Goal: Task Accomplishment & Management: Use online tool/utility

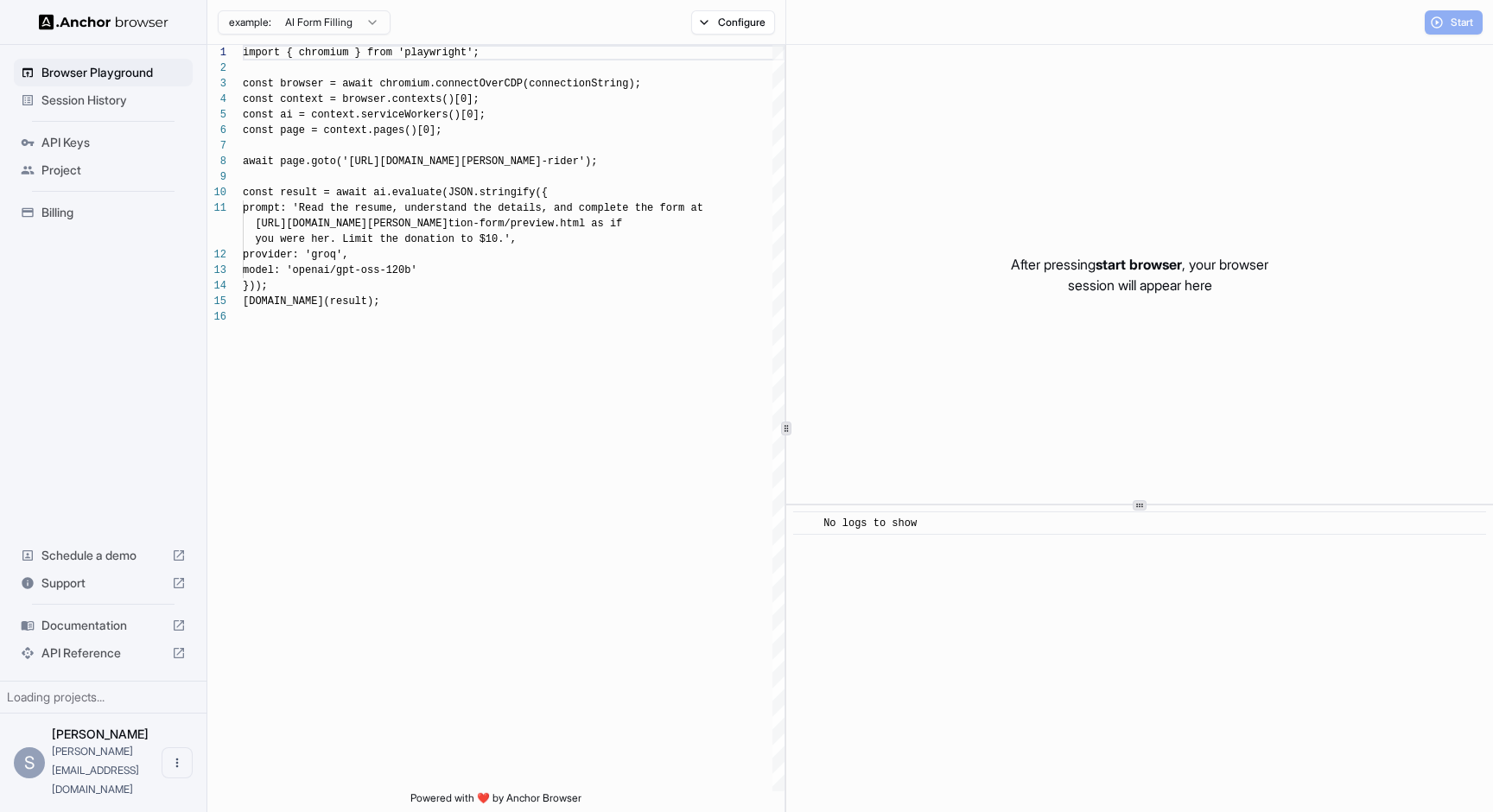
scroll to position [156, 0]
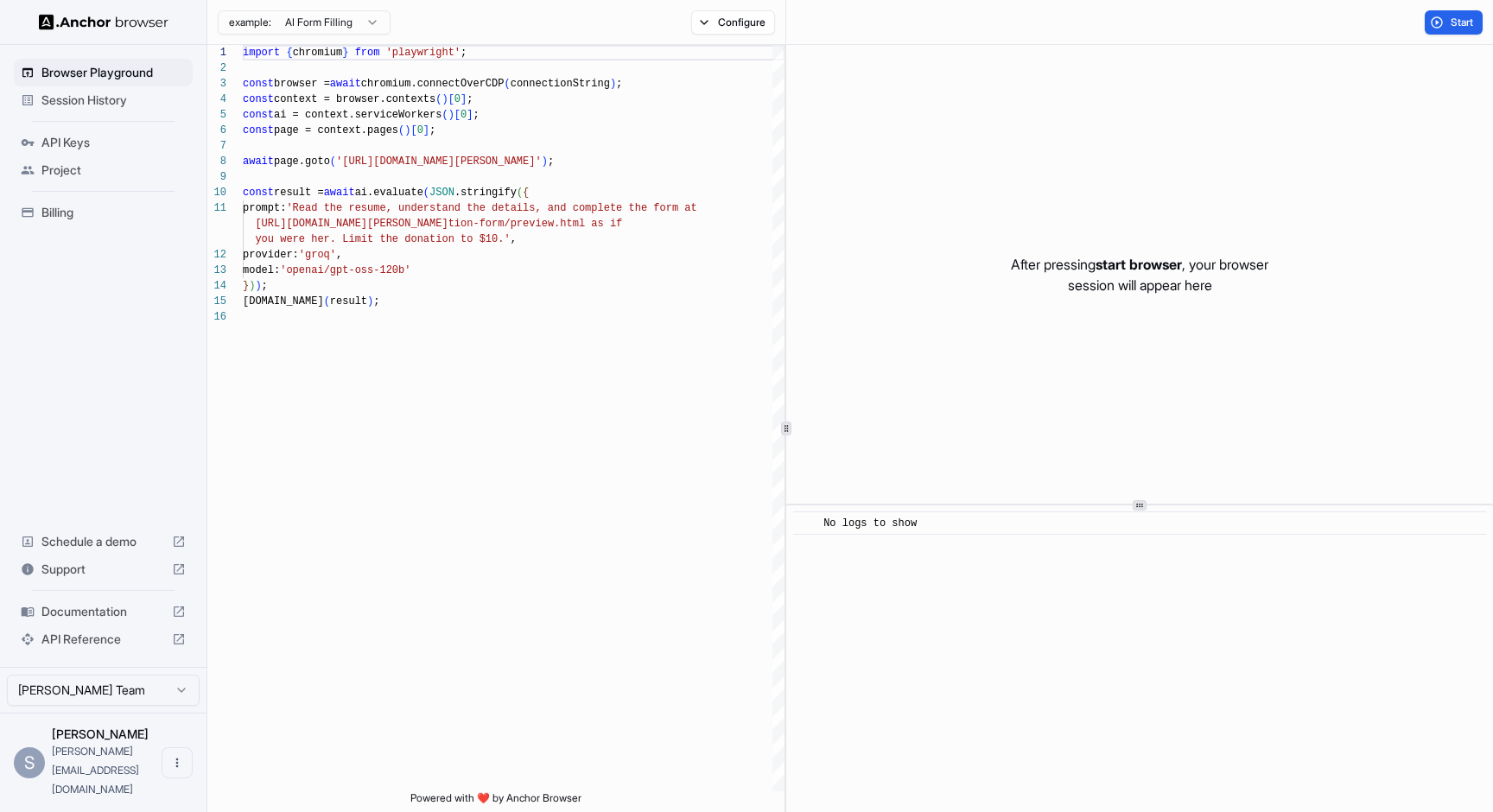
drag, startPoint x: 0, startPoint y: 0, endPoint x: 142, endPoint y: 113, distance: 181.5
click at [142, 113] on div "Session History" at bounding box center [103, 101] width 179 height 28
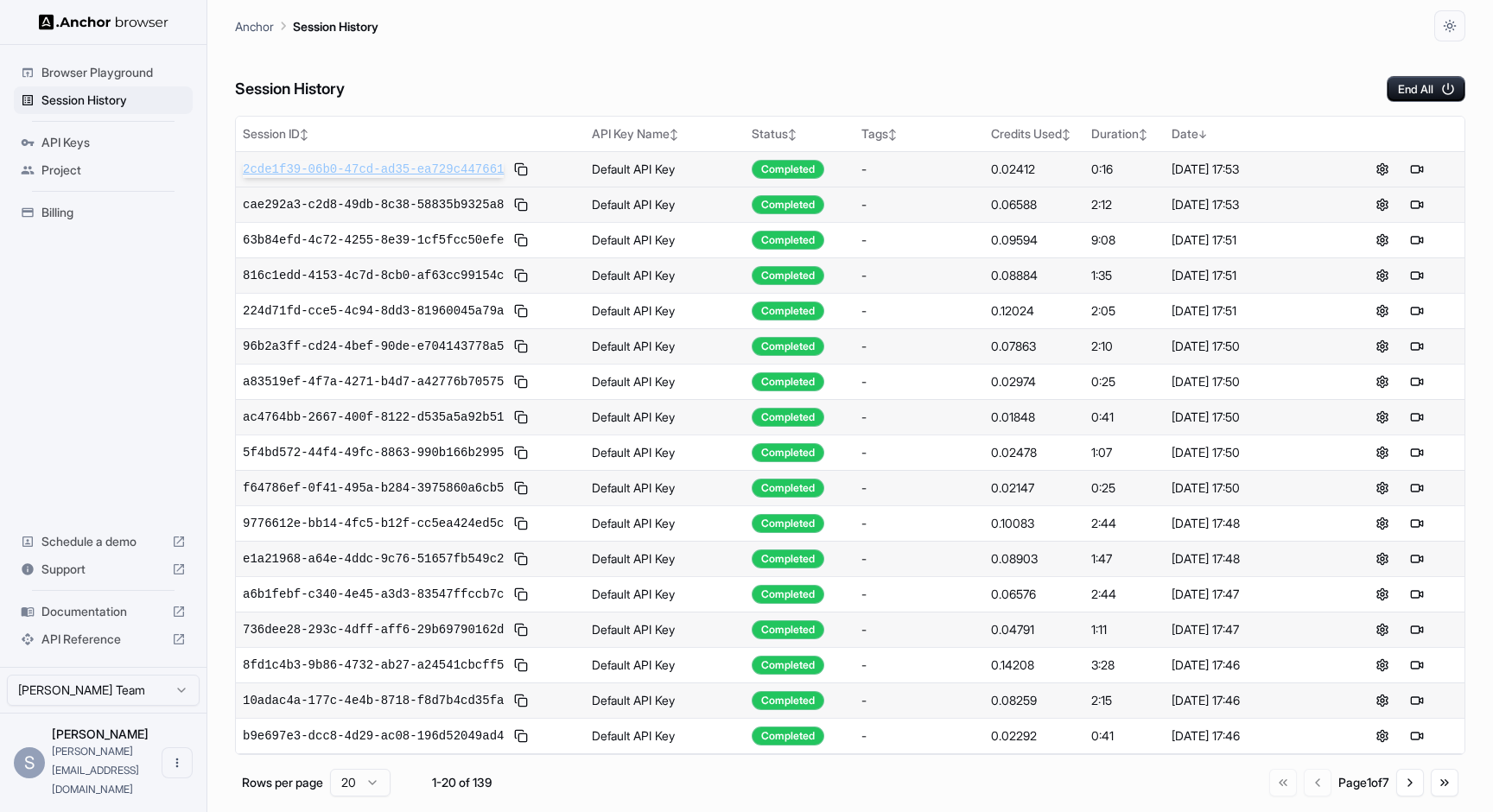
drag, startPoint x: 142, startPoint y: 113, endPoint x: 488, endPoint y: 170, distance: 350.7
click at [488, 170] on span "2cde1f39-06b0-47cd-ad35-ea729c447661" at bounding box center [373, 169] width 261 height 18
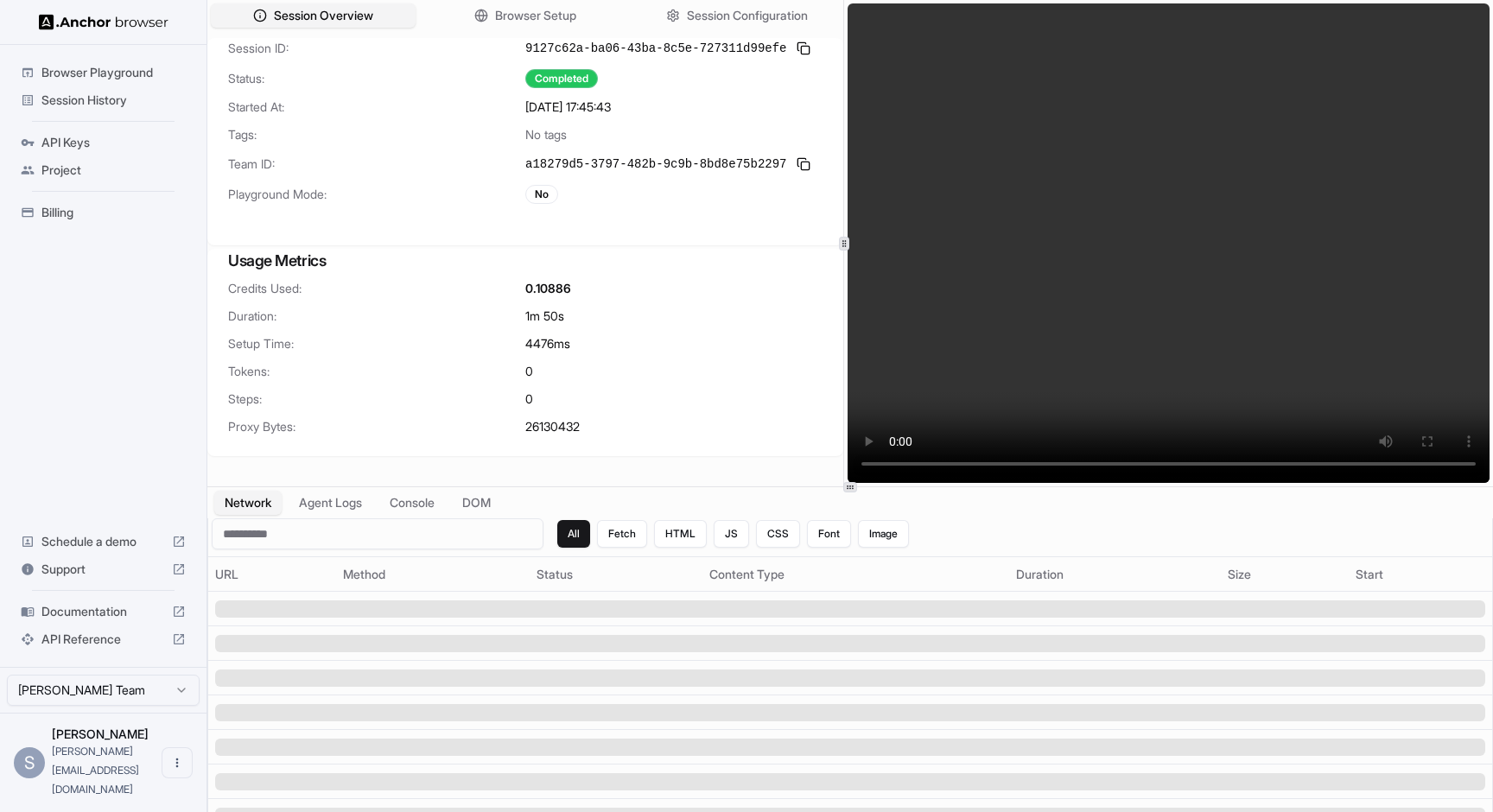
click at [839, 237] on div at bounding box center [844, 243] width 10 height 14
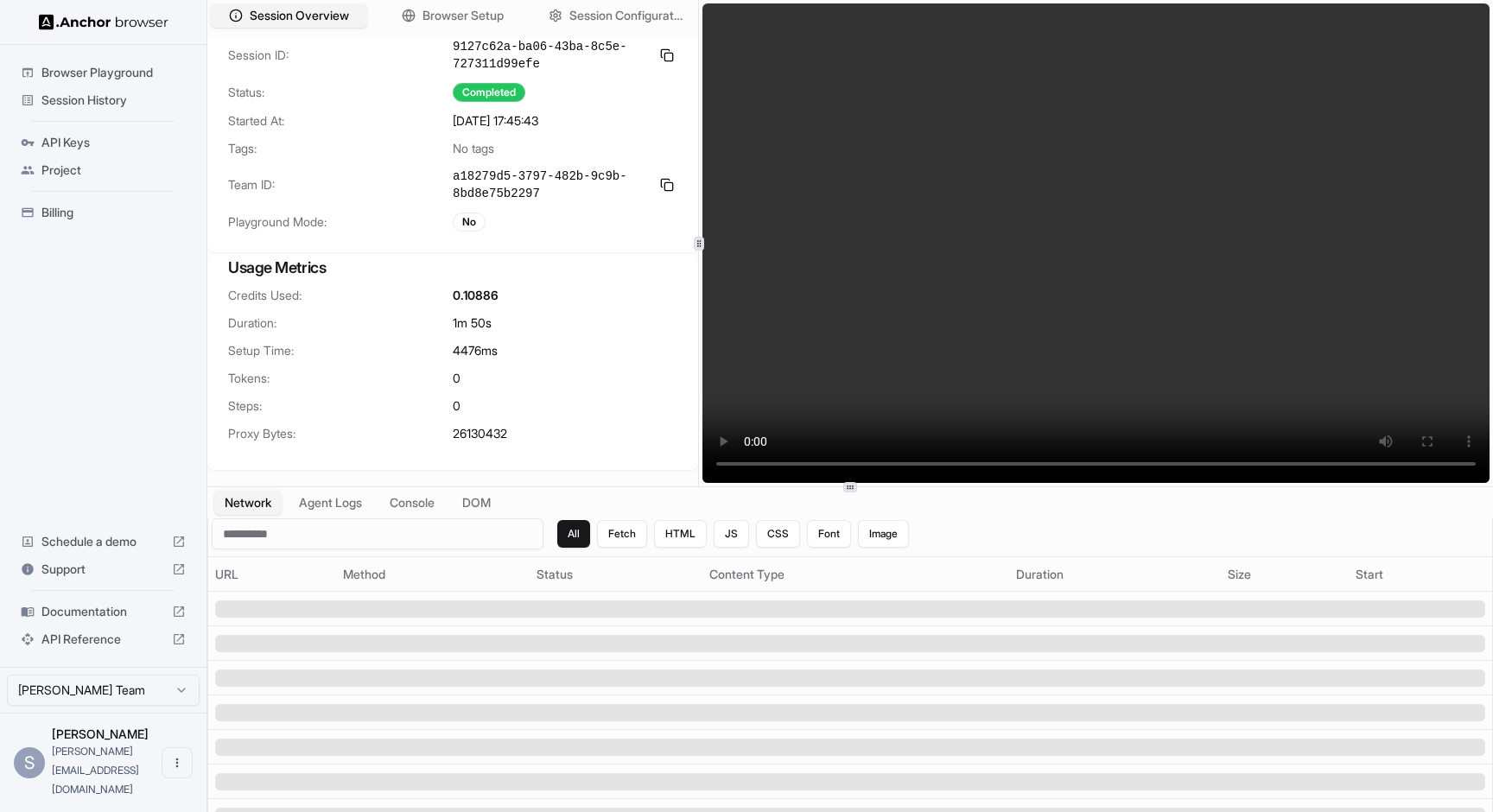
click at [1114, 261] on video at bounding box center [1095, 243] width 787 height 480
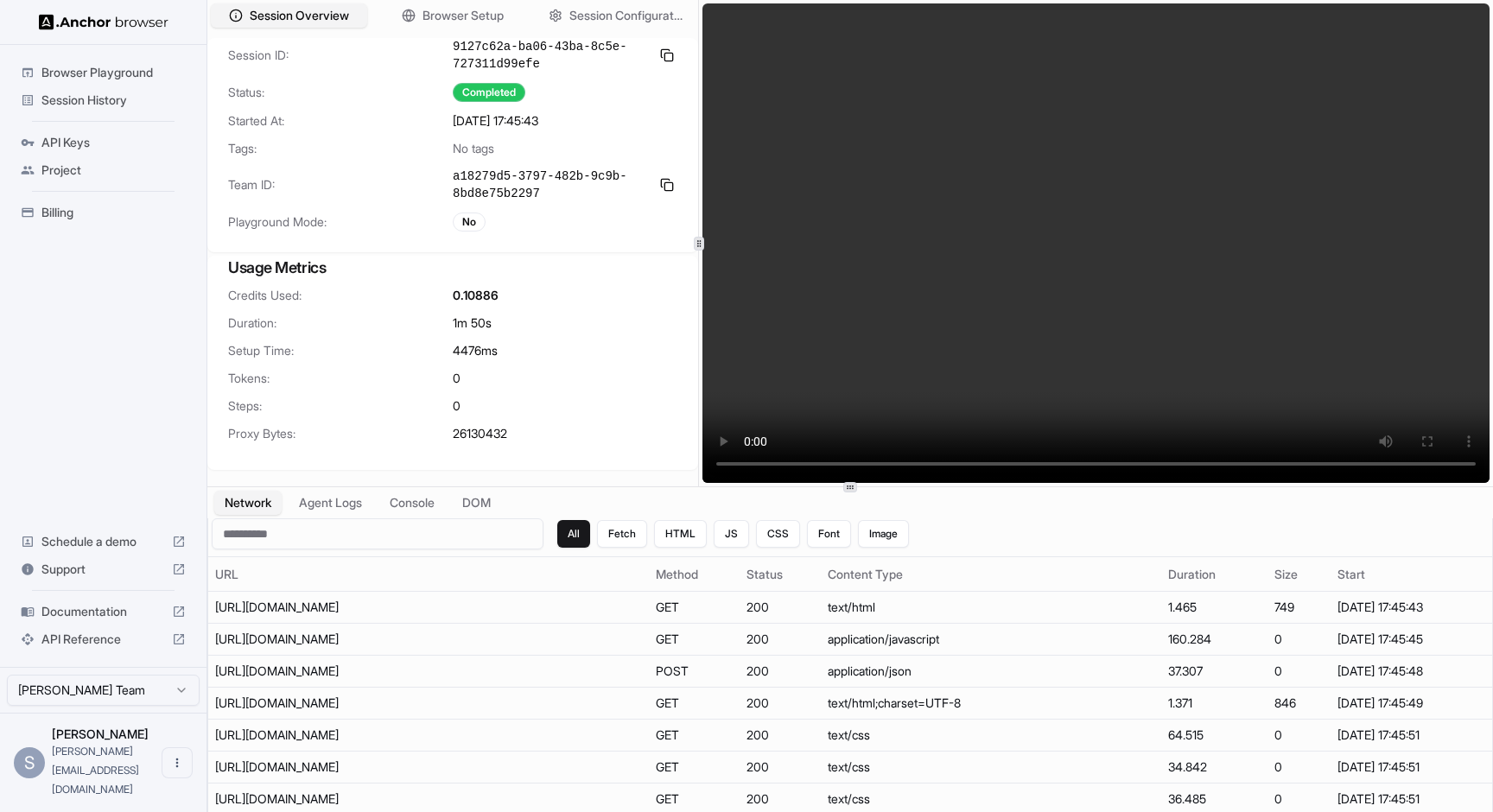
click at [982, 463] on video at bounding box center [1095, 243] width 787 height 480
click at [1089, 470] on video at bounding box center [1095, 243] width 787 height 480
click at [1143, 470] on video at bounding box center [1095, 243] width 787 height 480
click at [1186, 460] on video at bounding box center [1095, 243] width 787 height 480
click at [1215, 462] on video at bounding box center [1095, 243] width 787 height 480
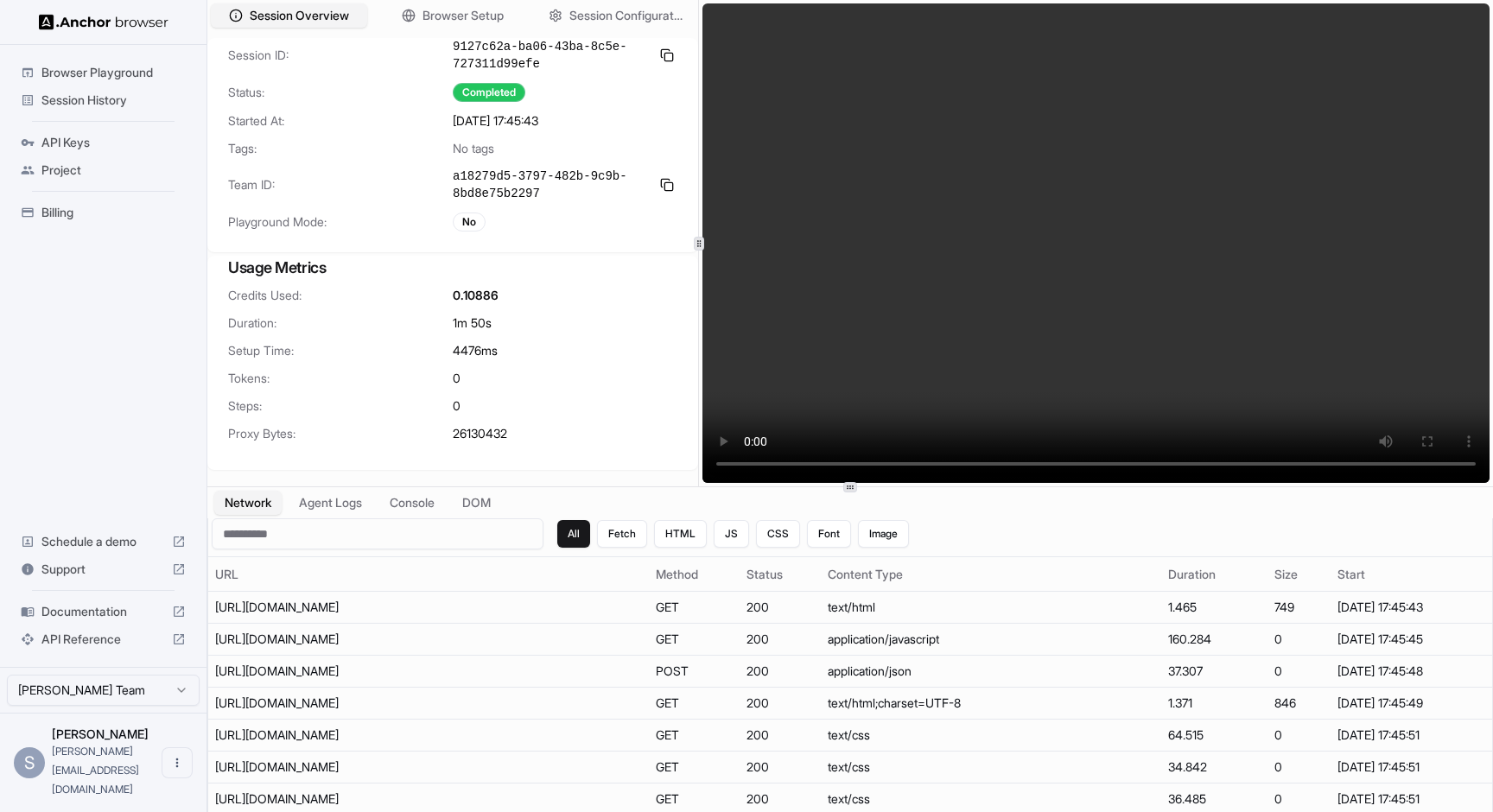
click at [1232, 463] on video at bounding box center [1095, 243] width 787 height 480
click at [1253, 464] on video at bounding box center [1095, 243] width 787 height 480
click at [1259, 467] on video at bounding box center [1095, 243] width 787 height 480
click at [1269, 467] on video at bounding box center [1095, 243] width 787 height 480
click at [1282, 468] on video at bounding box center [1095, 243] width 787 height 480
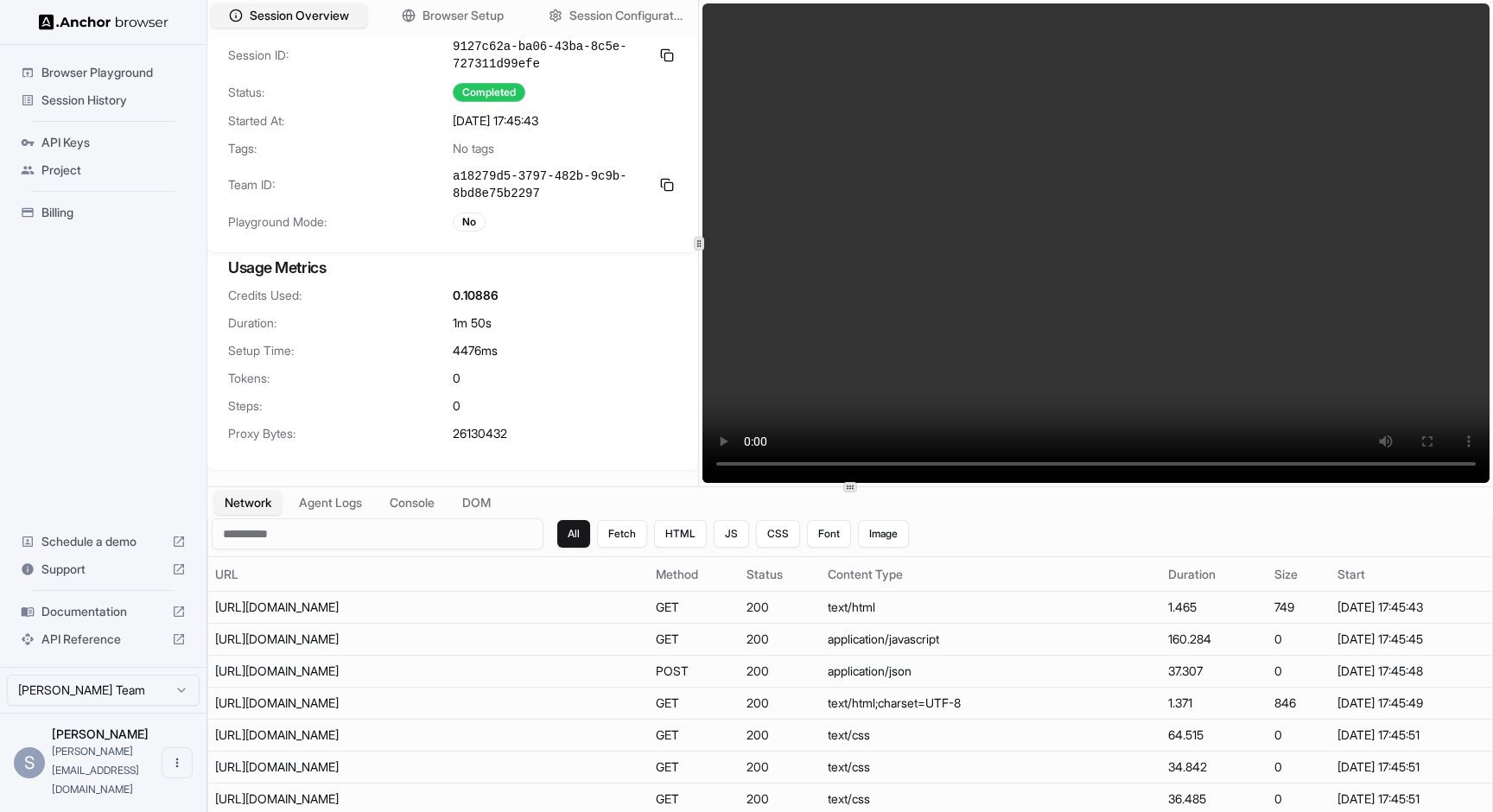
click at [1290, 469] on video at bounding box center [1095, 243] width 787 height 480
click at [1303, 471] on video at bounding box center [1095, 243] width 787 height 480
click at [1310, 466] on video at bounding box center [1095, 243] width 787 height 480
click at [1319, 466] on video at bounding box center [1095, 243] width 787 height 480
click at [1325, 466] on video at bounding box center [1095, 243] width 787 height 480
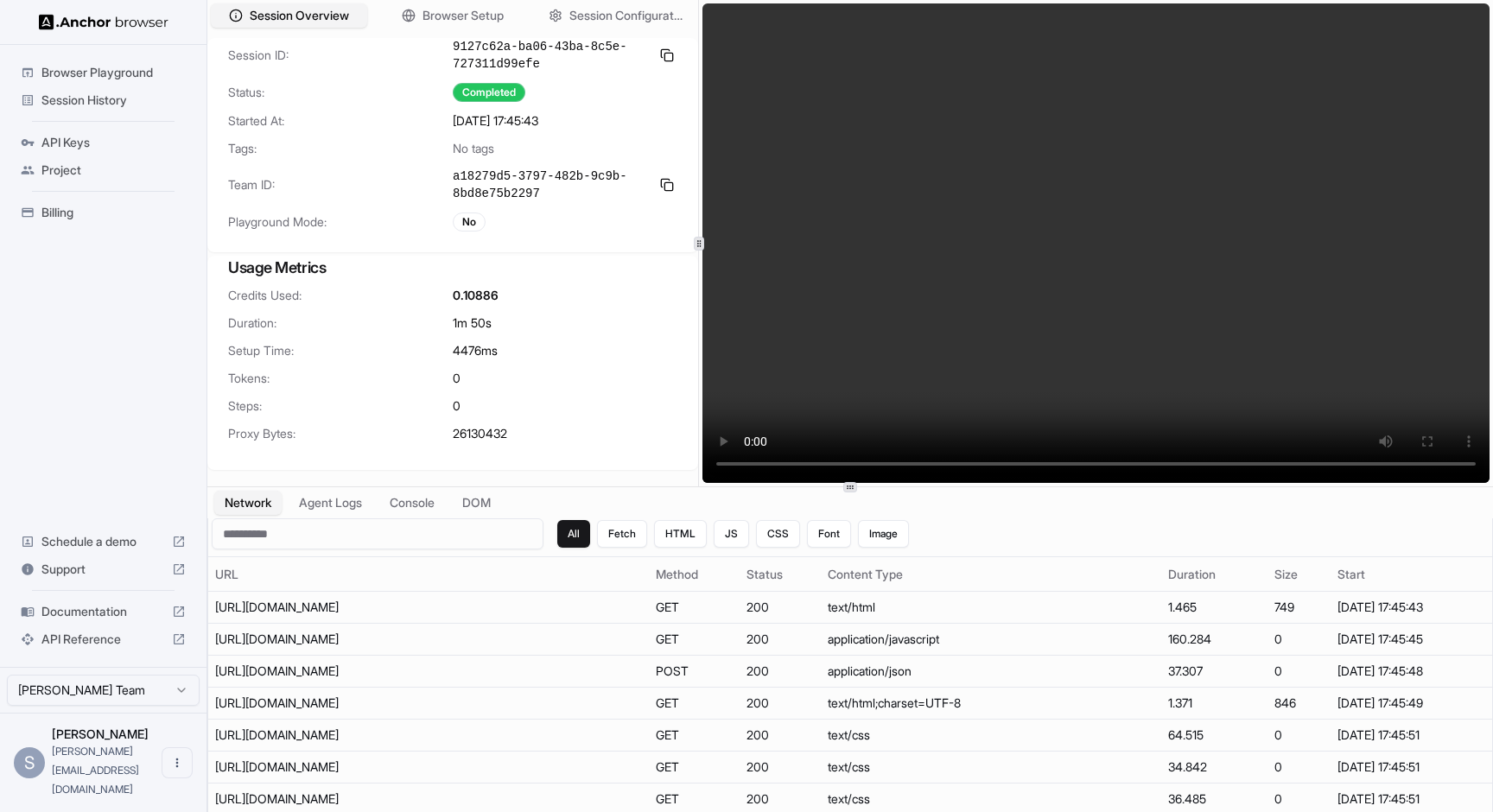
click at [754, 468] on video at bounding box center [1095, 243] width 787 height 480
click at [371, 498] on button "Agent Logs" at bounding box center [331, 503] width 87 height 25
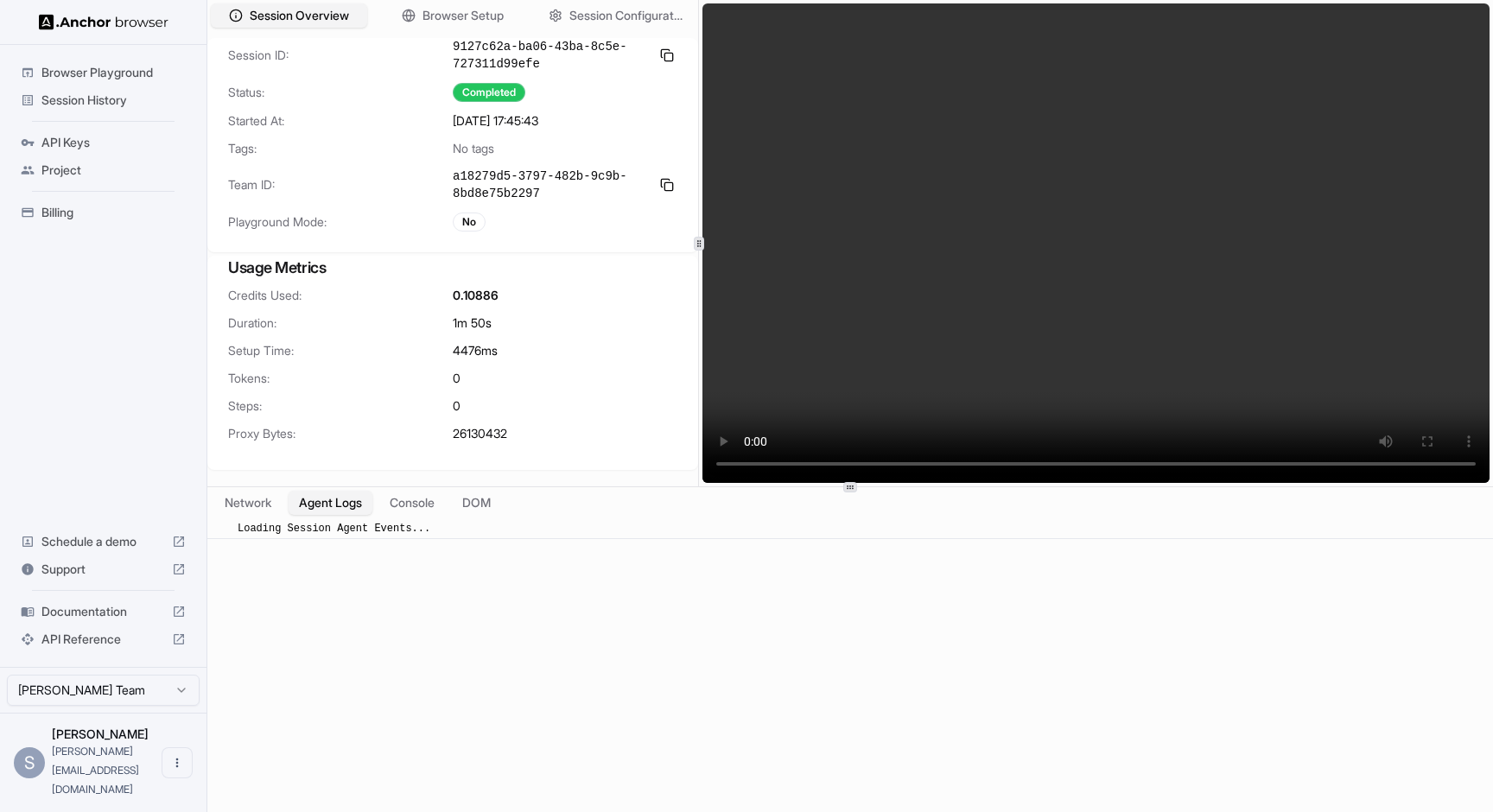
click at [395, 529] on span "Loading Session Agent Events..." at bounding box center [333, 528] width 193 height 12
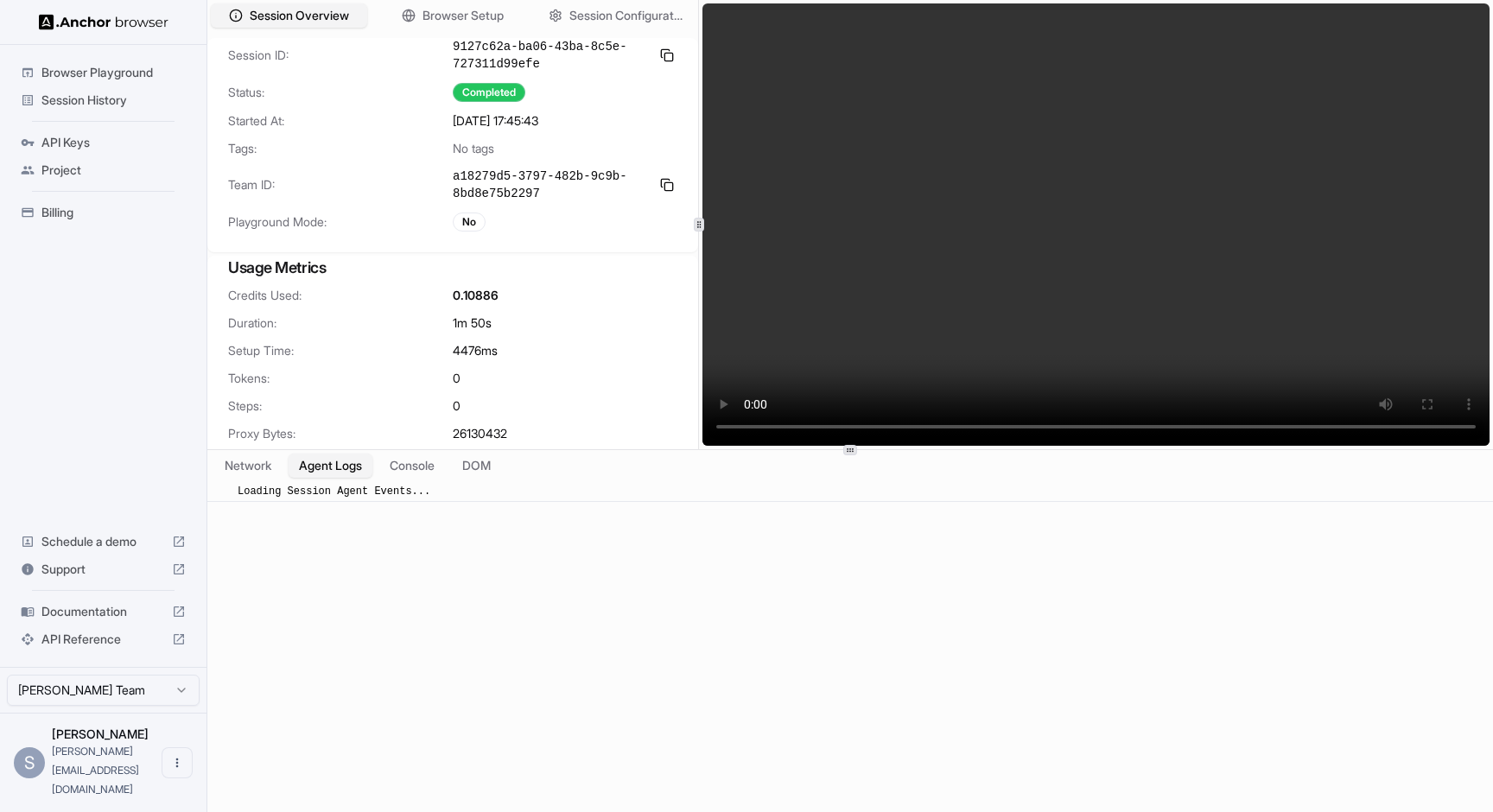
click at [505, 449] on div at bounding box center [850, 449] width 1285 height 1
click at [393, 463] on button "Console" at bounding box center [412, 466] width 67 height 25
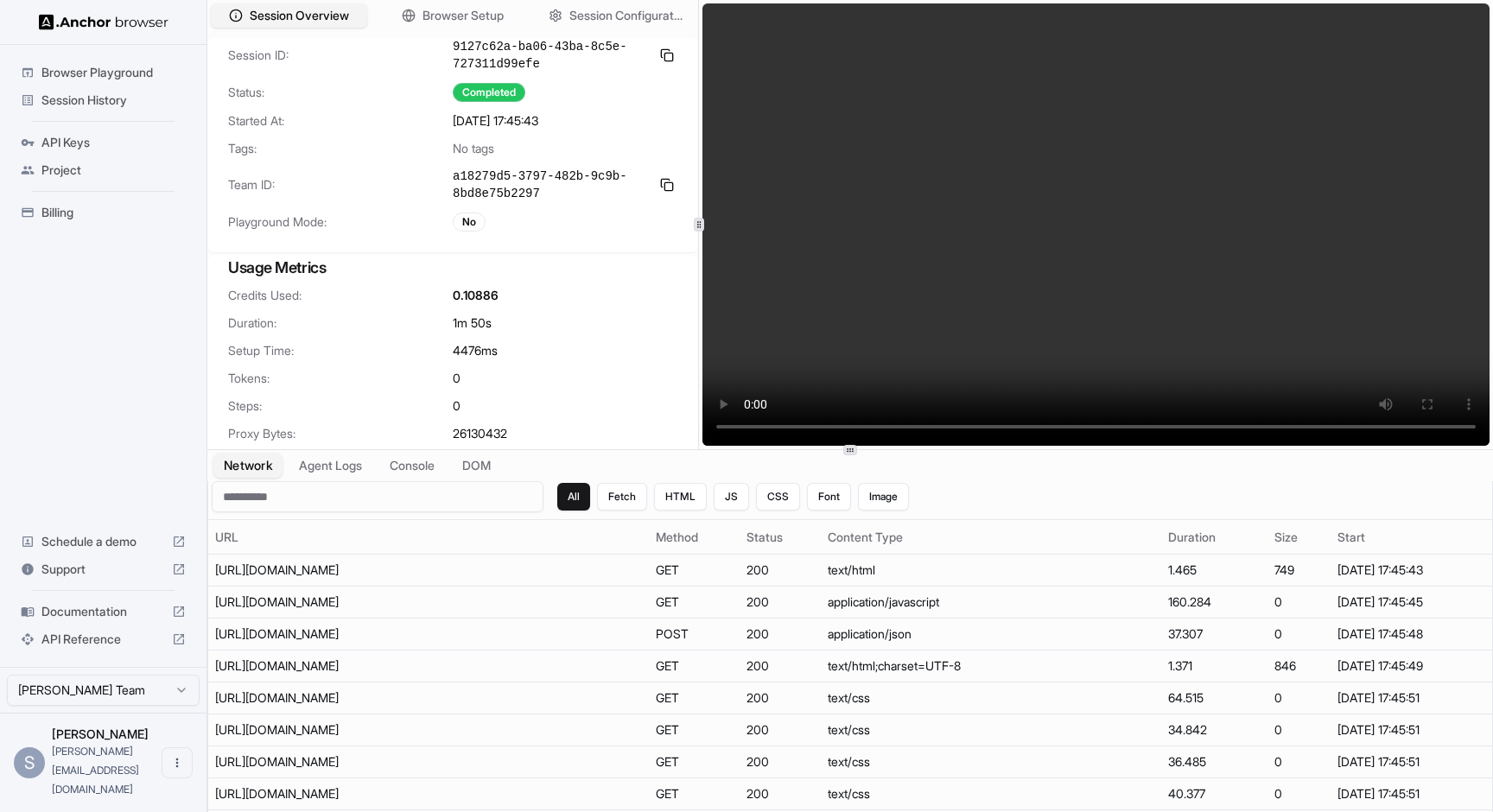
click at [268, 475] on button "Network" at bounding box center [248, 466] width 69 height 25
